Goal: Information Seeking & Learning: Learn about a topic

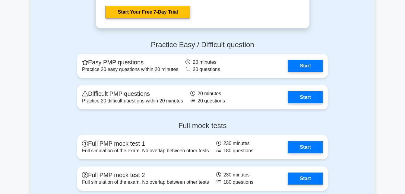
scroll to position [1630, 0]
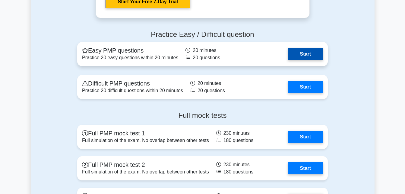
click at [301, 54] on link "Start" at bounding box center [305, 54] width 35 height 12
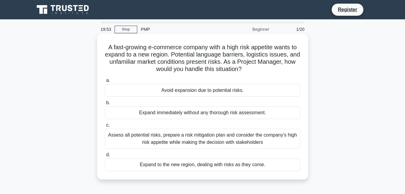
click at [179, 86] on div "Avoid expansion due to potential risks." at bounding box center [203, 90] width 196 height 13
click at [105, 82] on input "a. Avoid expansion due to potential risks." at bounding box center [105, 80] width 0 height 4
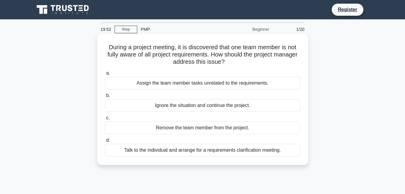
drag, startPoint x: 169, startPoint y: 79, endPoint x: 164, endPoint y: 87, distance: 9.8
click at [171, 81] on div "Assign the team member tasks unrelated to the requirements." at bounding box center [203, 83] width 196 height 13
click at [105, 75] on input "a. Assign the team member tasks unrelated to the requirements." at bounding box center [105, 73] width 0 height 4
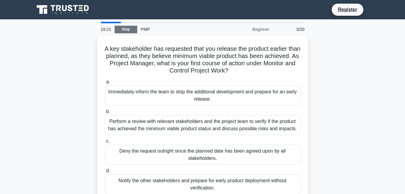
click at [122, 28] on link "Stop" at bounding box center [126, 30] width 23 height 8
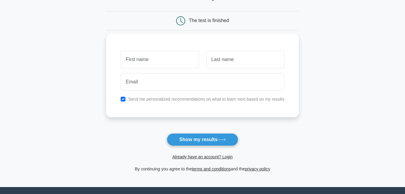
scroll to position [60, 0]
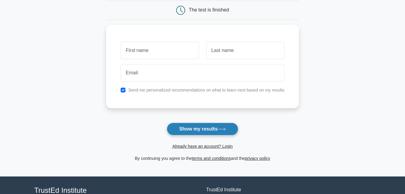
click at [191, 130] on button "Show my results" at bounding box center [202, 129] width 71 height 13
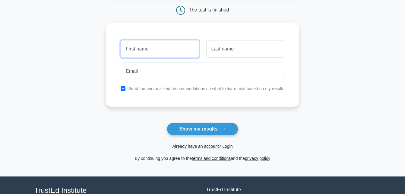
click at [149, 46] on input "text" at bounding box center [160, 49] width 78 height 18
